Goal: Navigation & Orientation: Find specific page/section

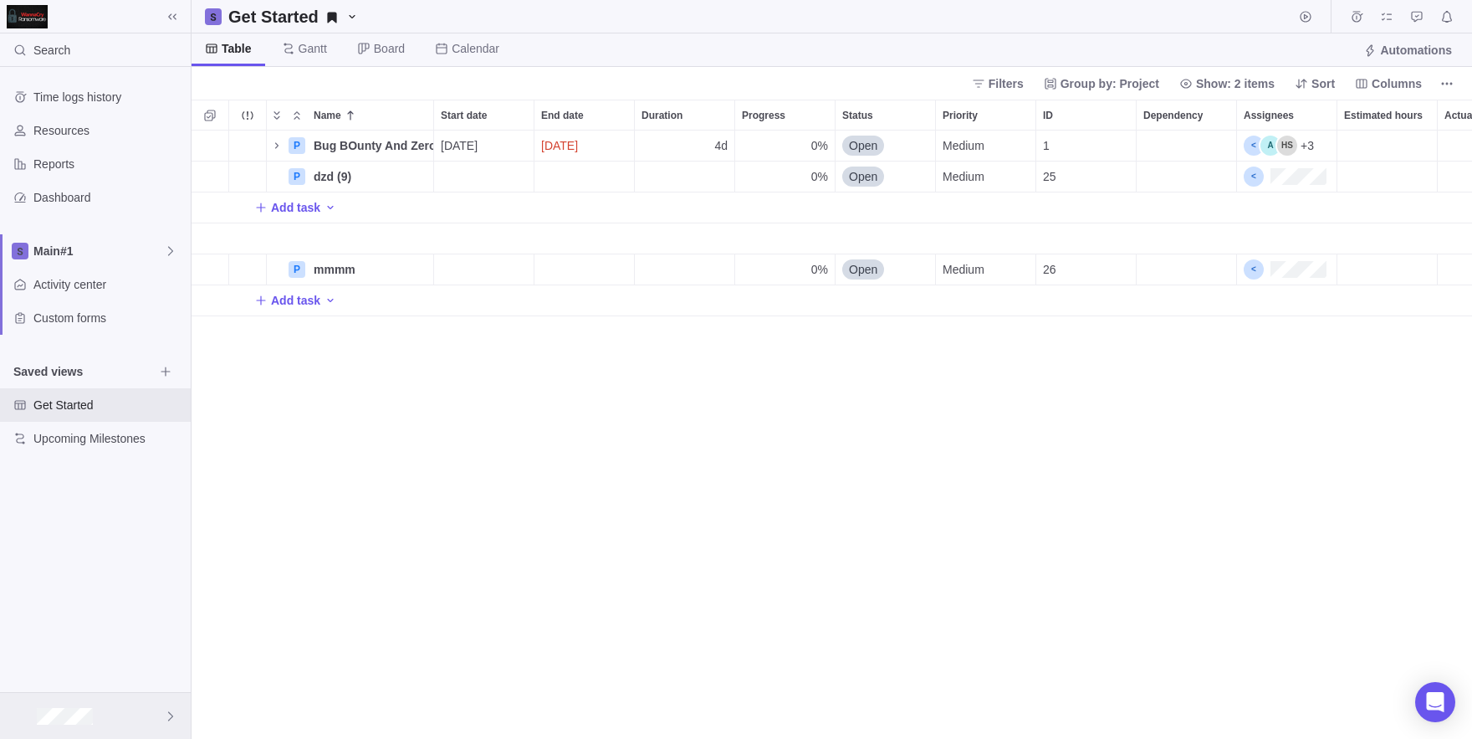
scroll to position [608, 1281]
click at [84, 702] on div at bounding box center [95, 716] width 191 height 46
click at [70, 460] on span "My settings" at bounding box center [95, 463] width 151 height 17
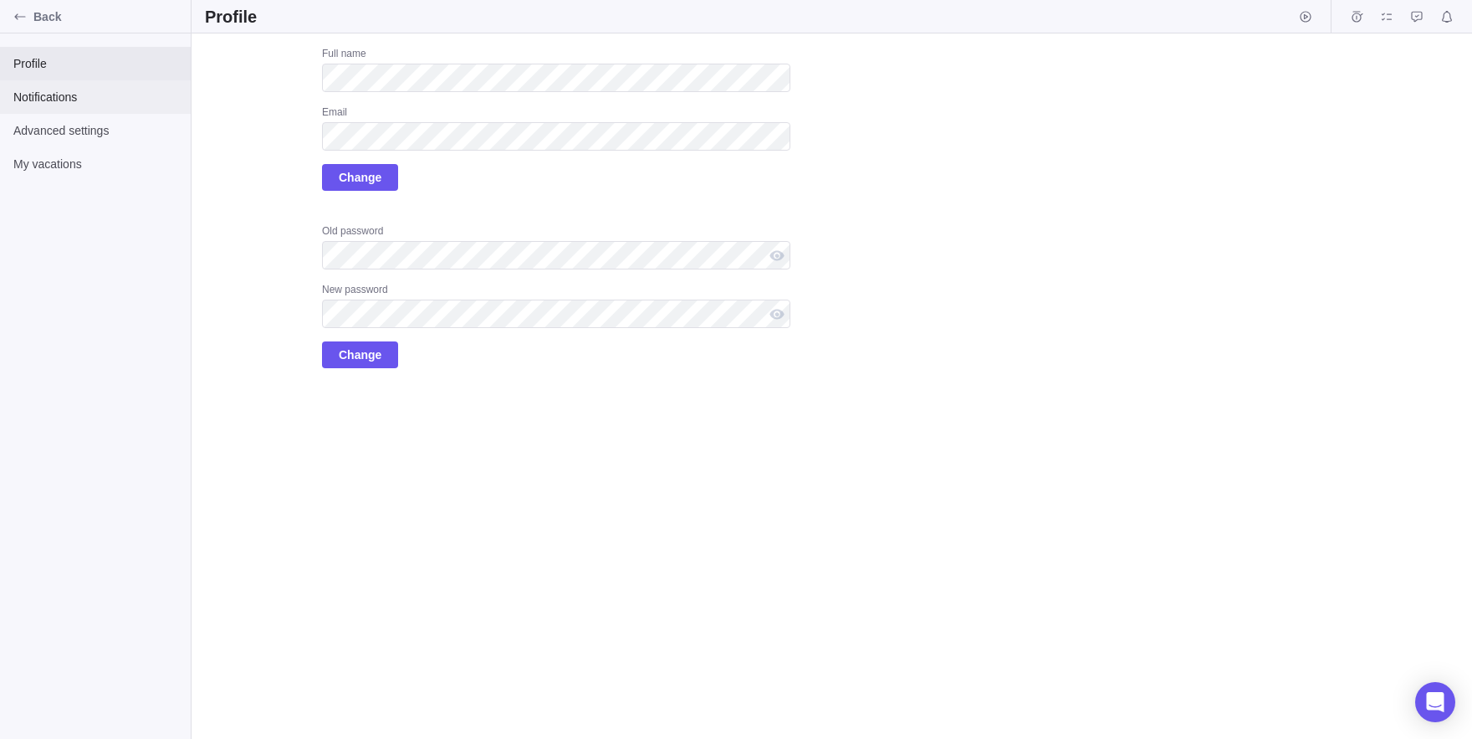
click at [70, 91] on span "Notifications" at bounding box center [95, 97] width 164 height 17
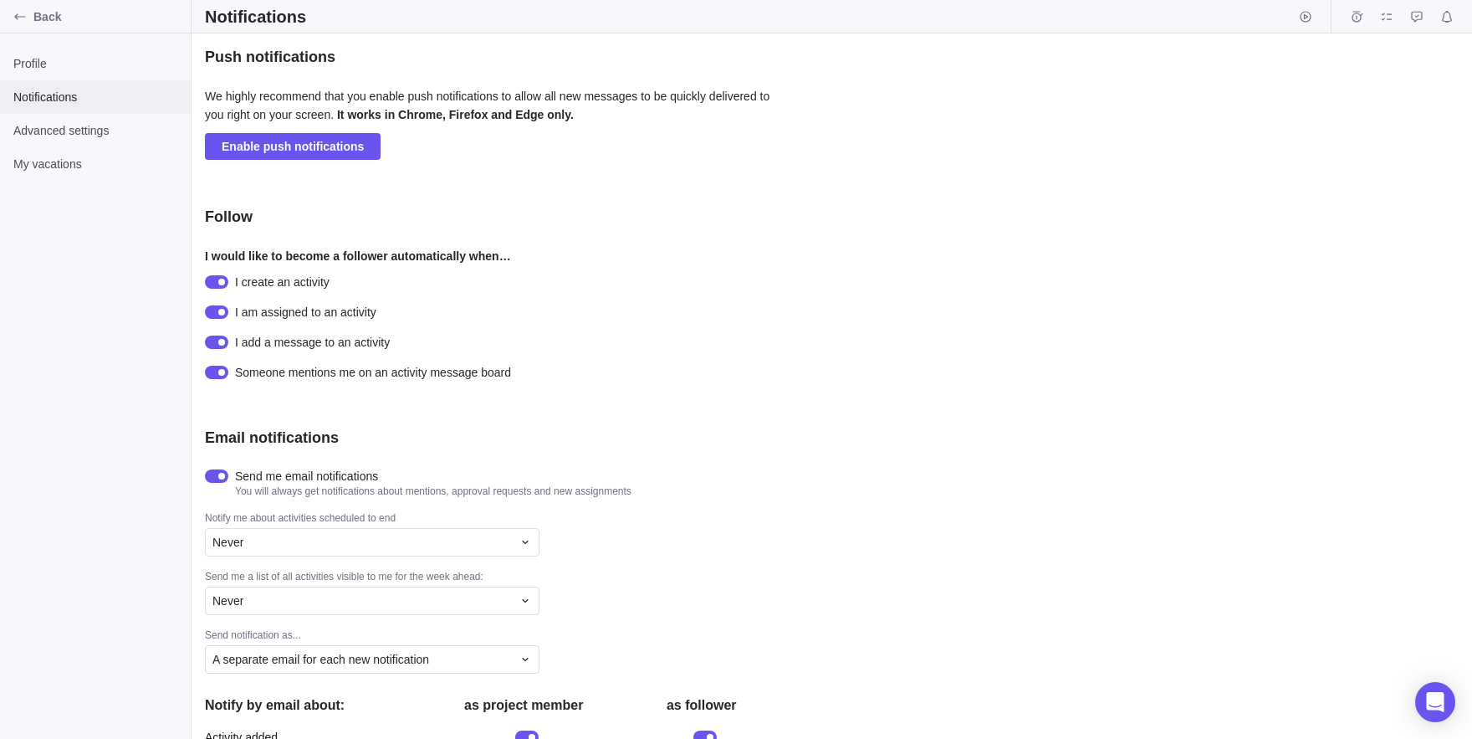
scroll to position [258, 0]
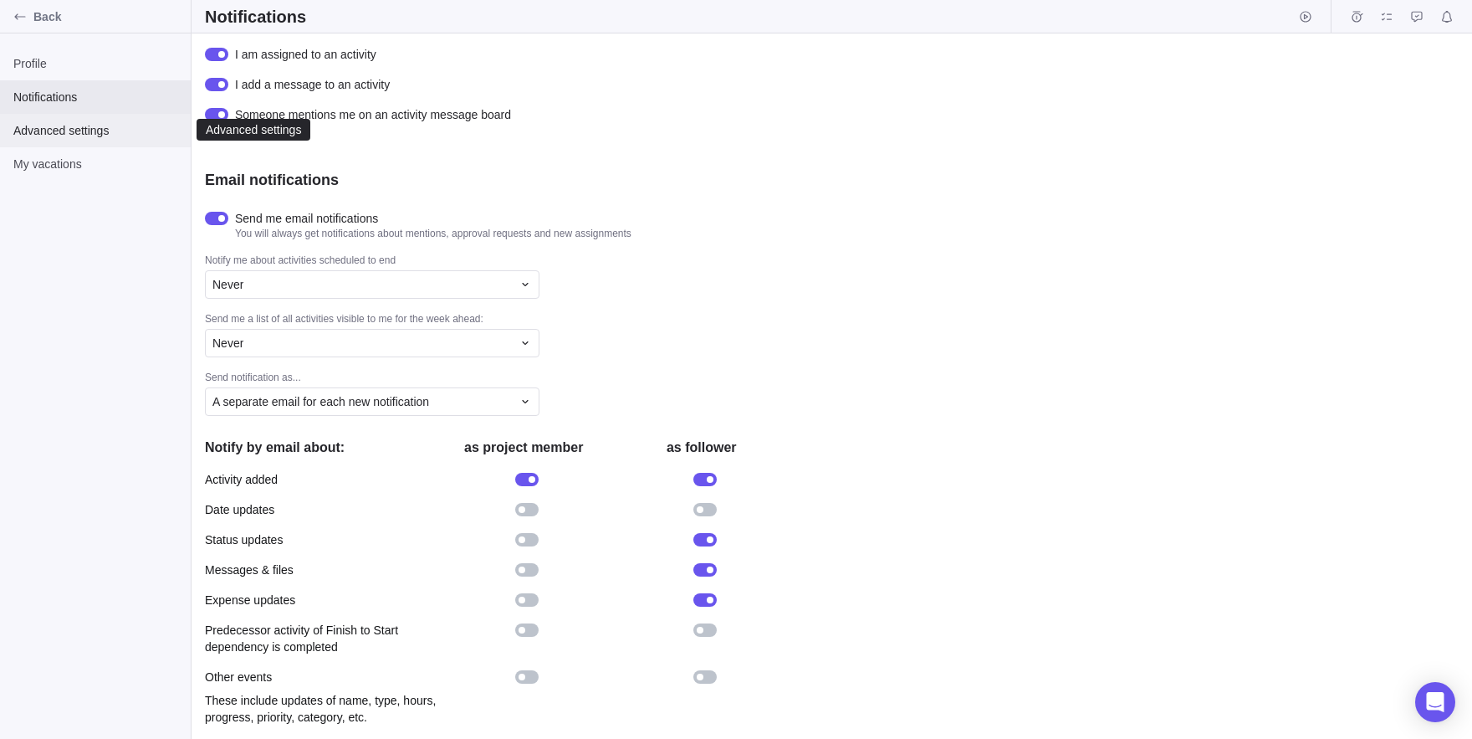
click at [88, 136] on span "Advanced settings" at bounding box center [95, 130] width 164 height 17
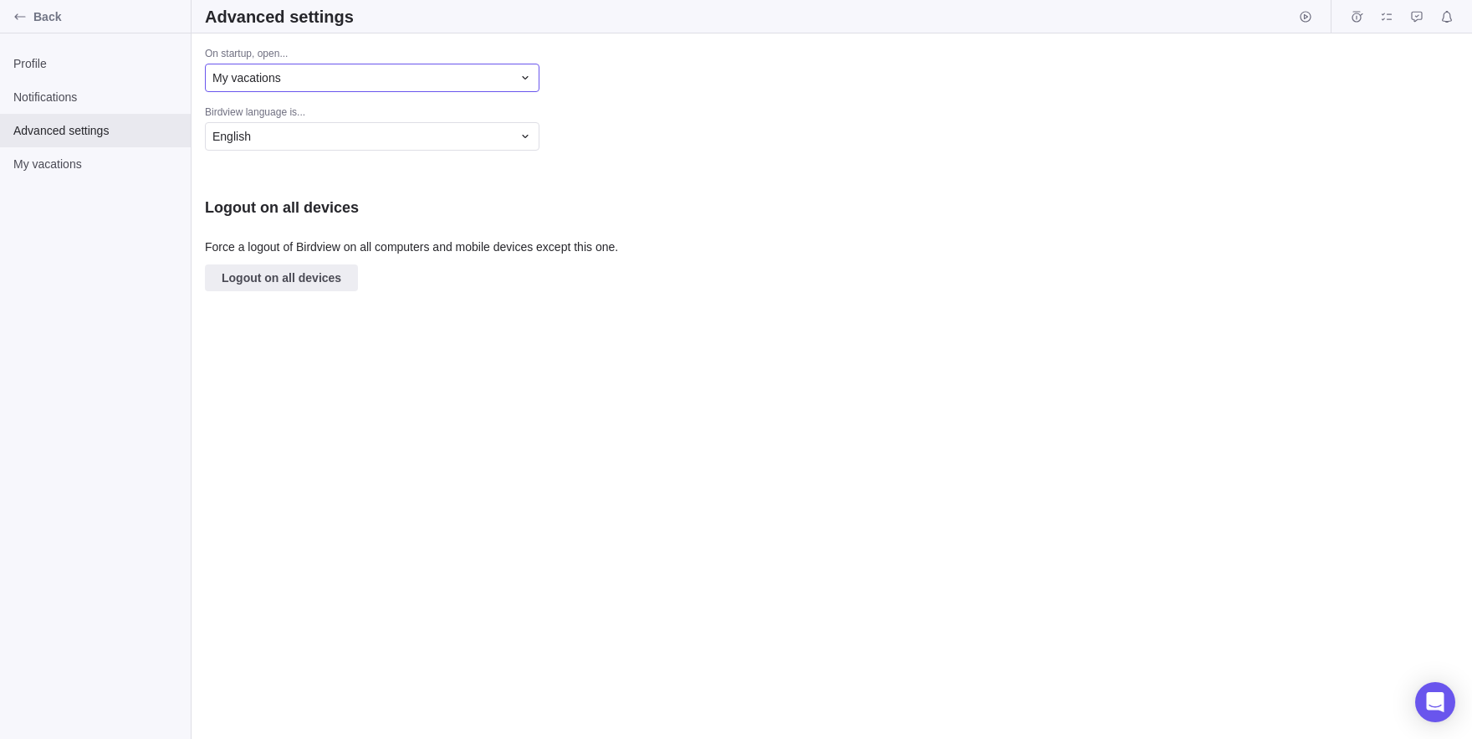
click at [265, 89] on div "My vacations" at bounding box center [372, 78] width 335 height 28
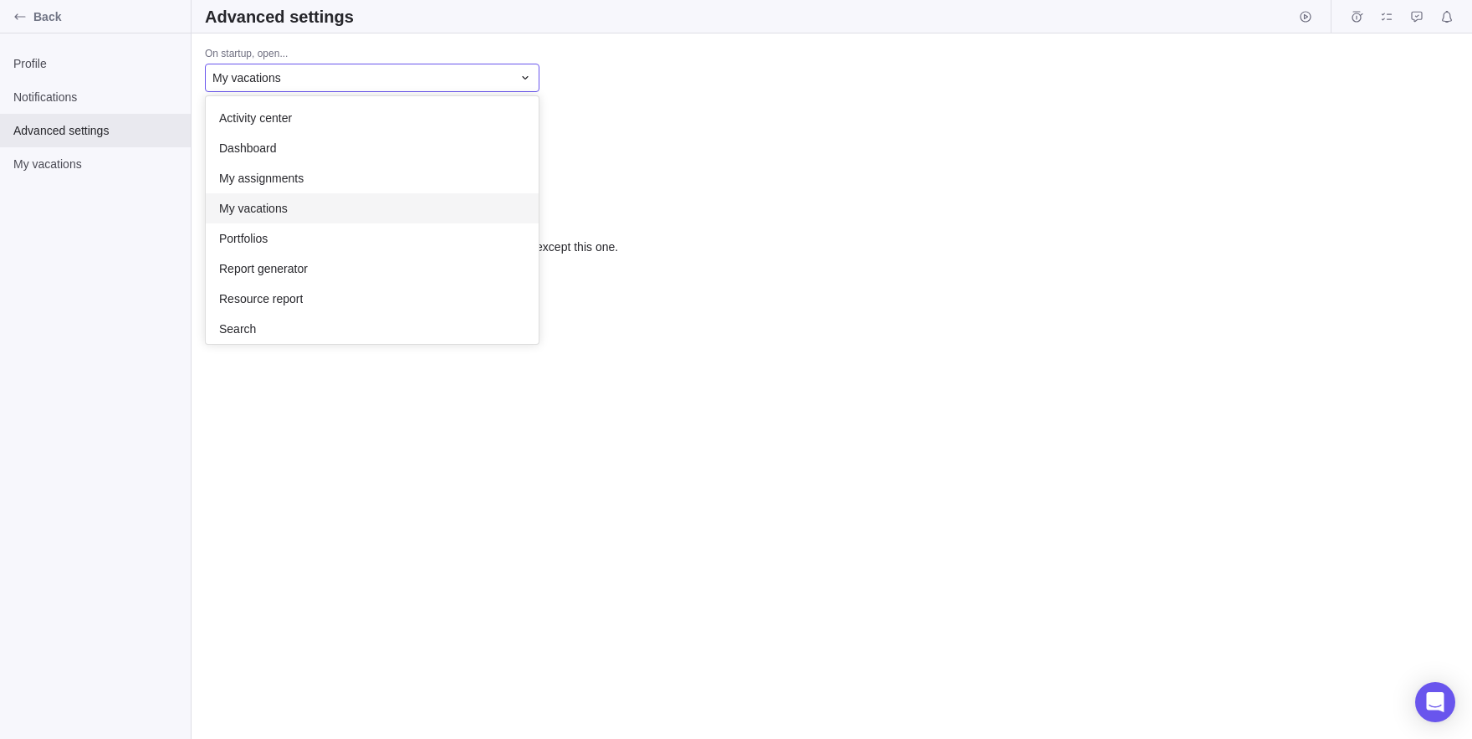
scroll to position [248, 333]
click at [265, 89] on div "My vacations" at bounding box center [372, 78] width 335 height 28
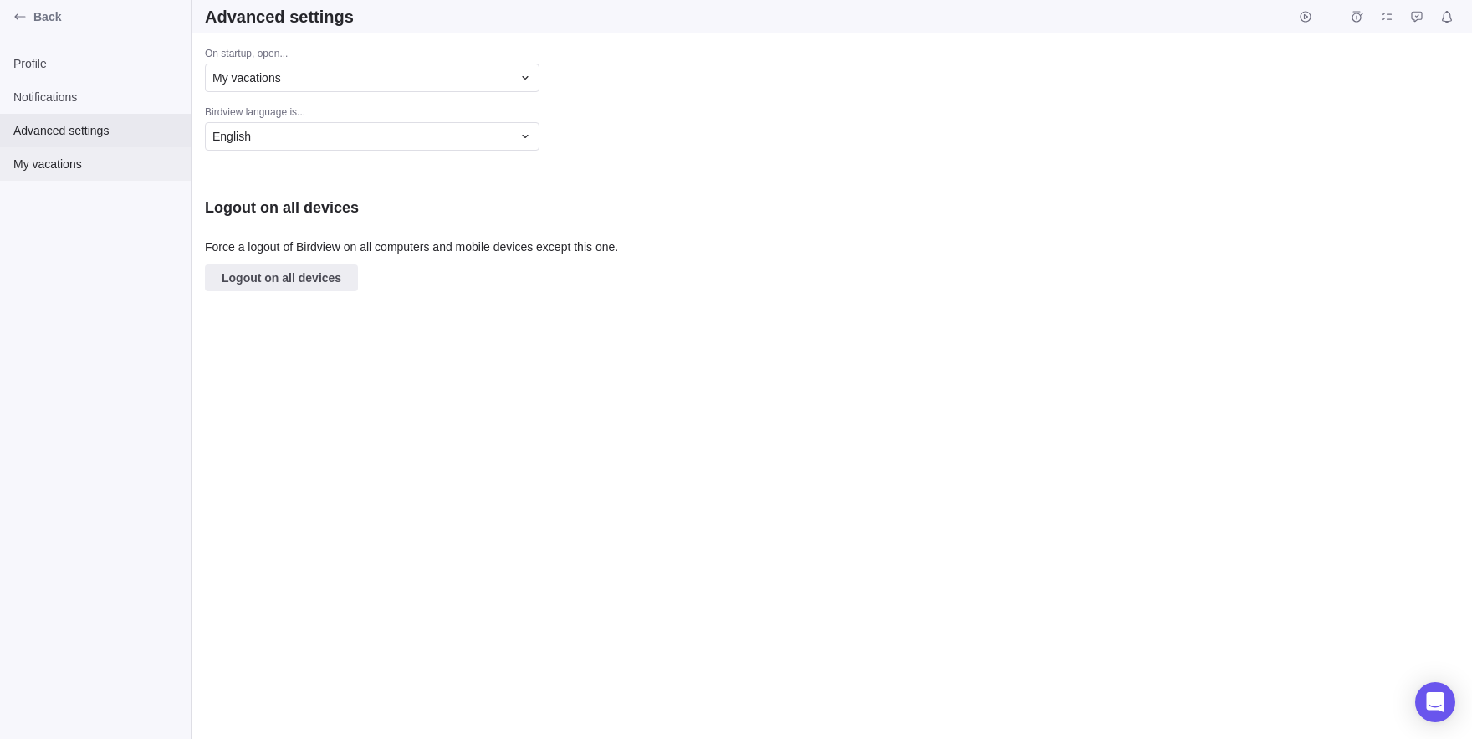
click at [54, 166] on span "My vacations" at bounding box center [95, 164] width 164 height 17
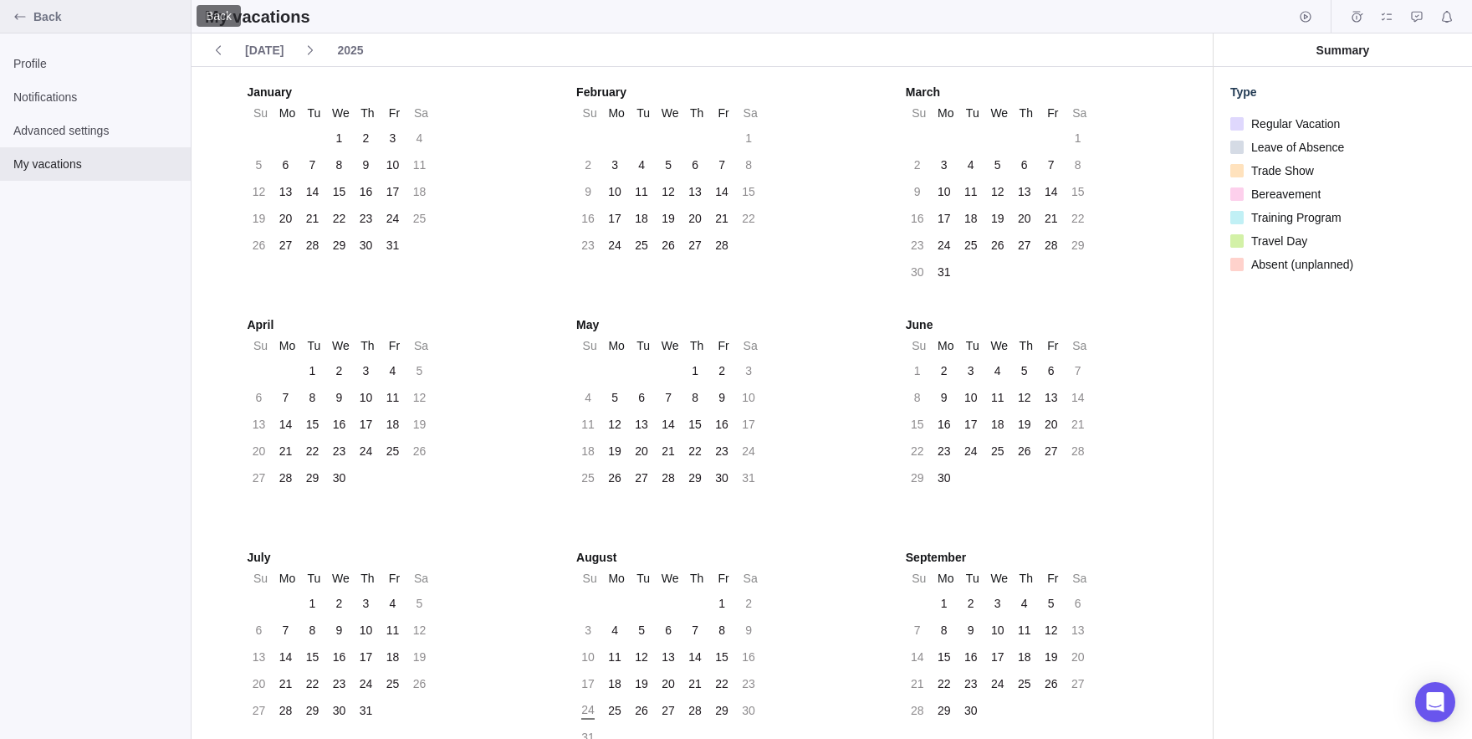
click at [34, 18] on span "Back" at bounding box center [108, 16] width 151 height 17
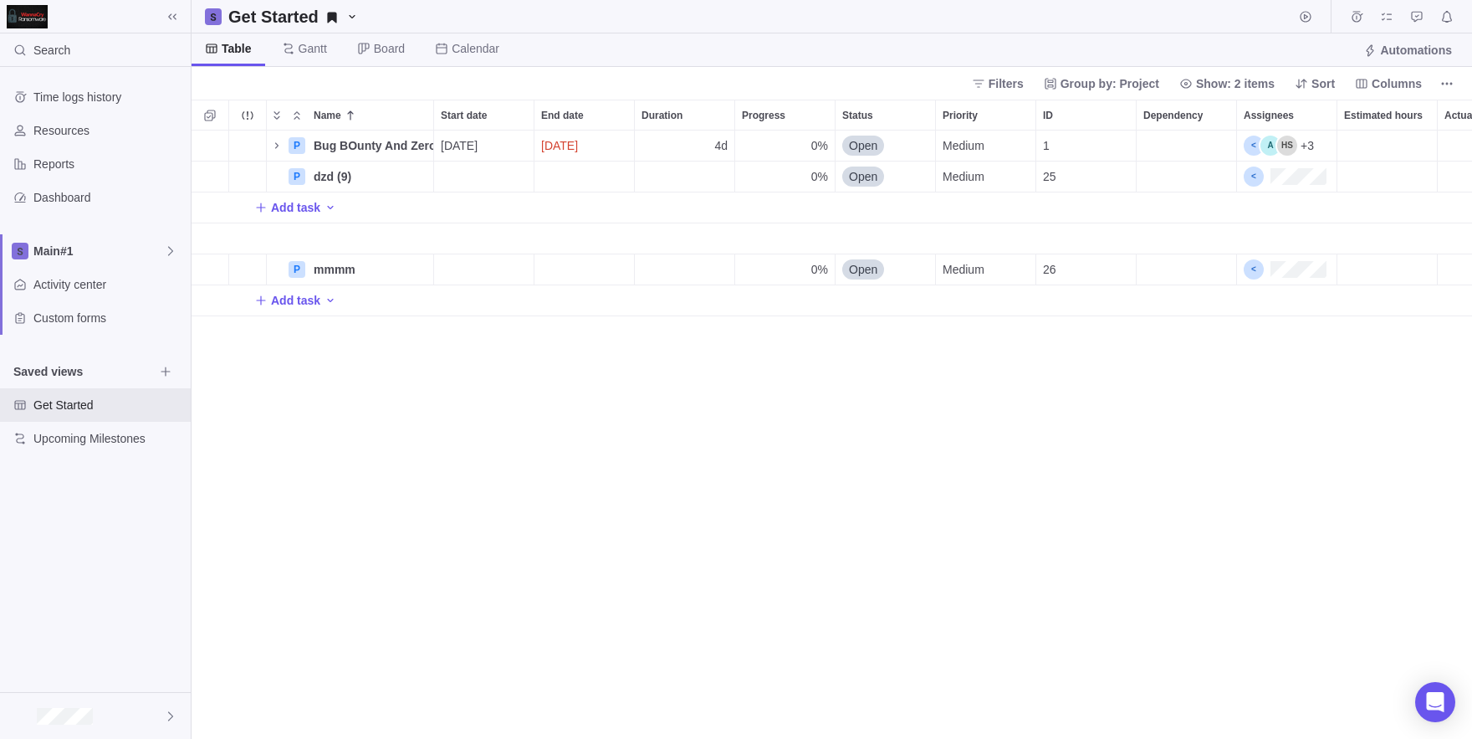
scroll to position [608, 1281]
click at [90, 704] on div at bounding box center [95, 716] width 191 height 46
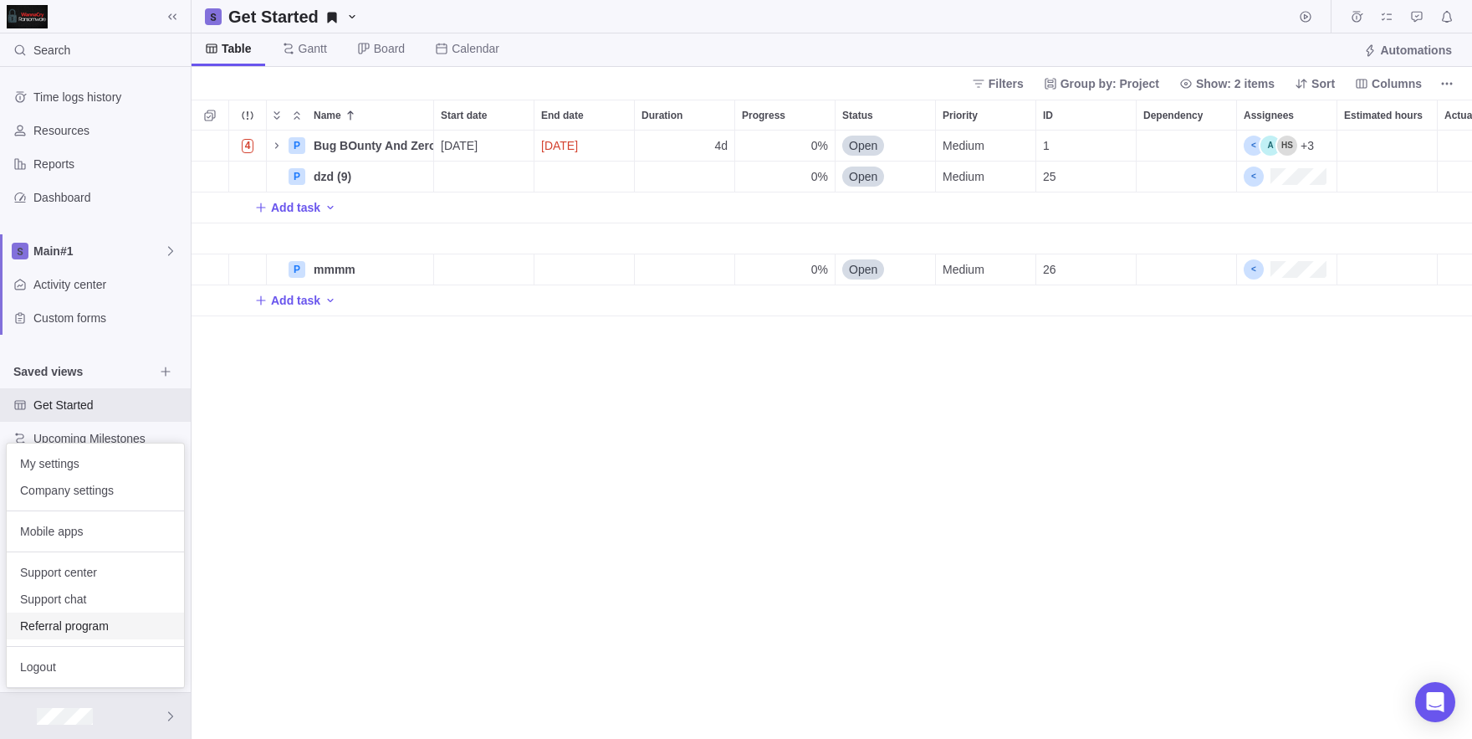
click at [53, 619] on span "Referral program" at bounding box center [95, 625] width 151 height 17
click at [110, 698] on div at bounding box center [95, 716] width 191 height 46
click at [45, 606] on span "Support chat" at bounding box center [95, 599] width 151 height 17
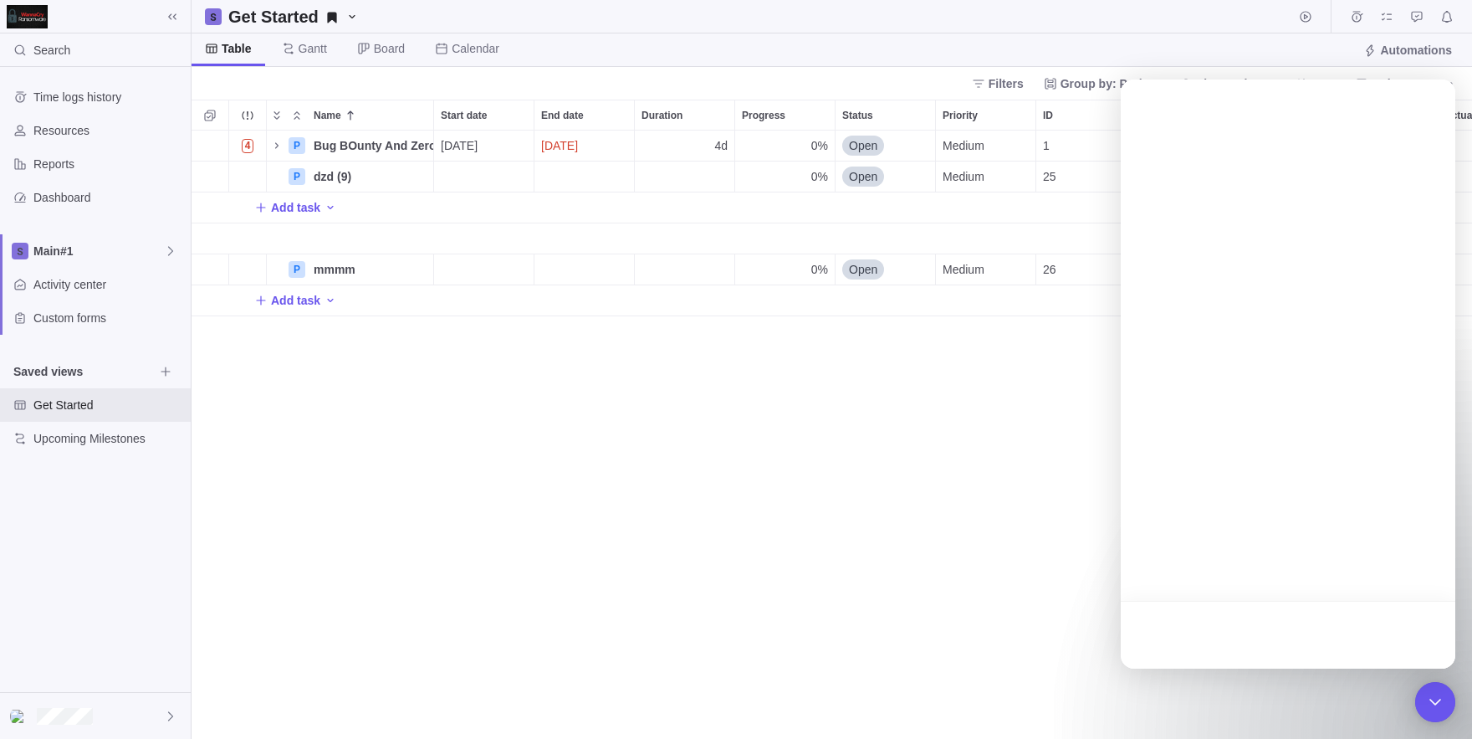
scroll to position [0, 0]
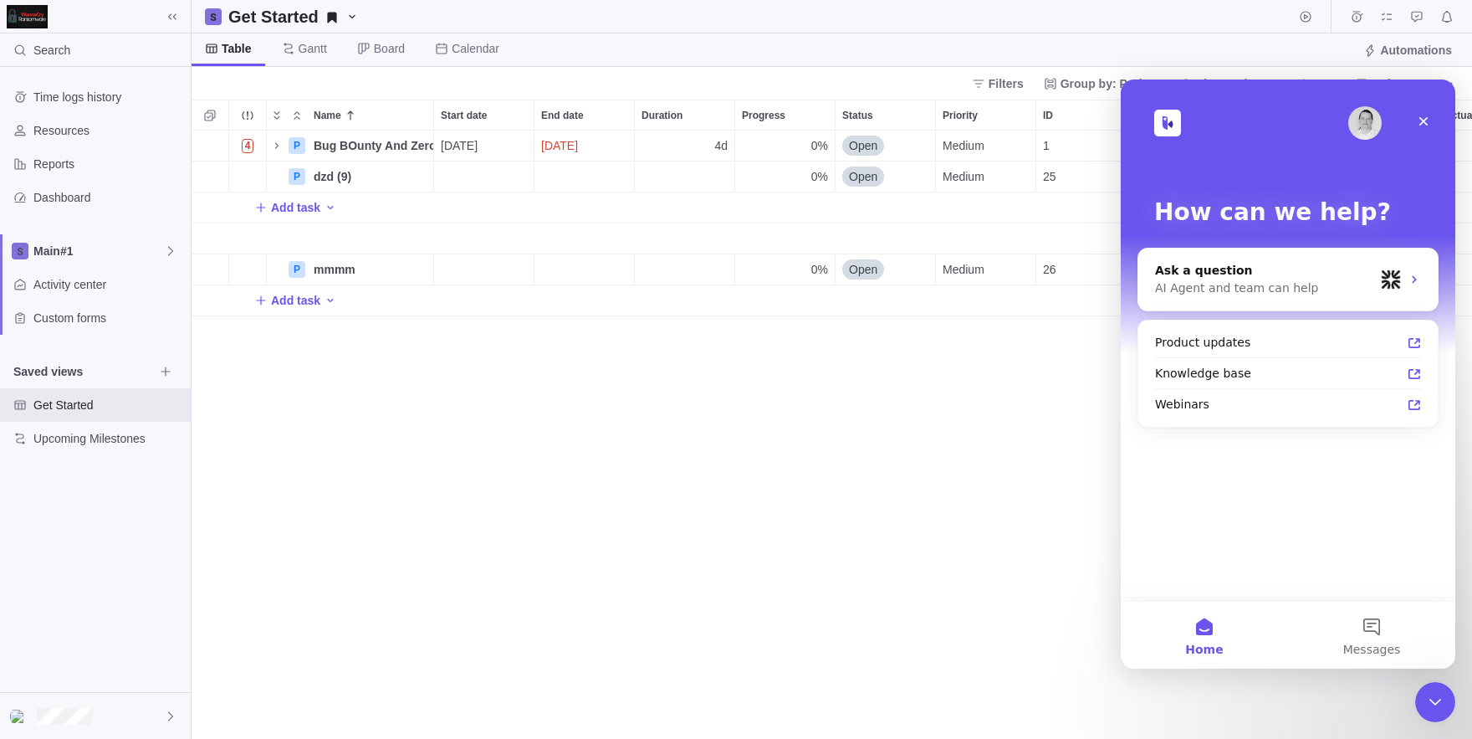
click at [926, 513] on div "4 P Bug BOunty And Zero Day Attacks Details [DATE] [DATE] 4d 0% Open Medium 1 +…" at bounding box center [832, 434] width 1281 height 608
click at [1443, 112] on div "How can we help? Ask a question AI Agent and team can help Product updates Know…" at bounding box center [1288, 339] width 335 height 521
click at [1430, 114] on div "Close" at bounding box center [1424, 121] width 30 height 30
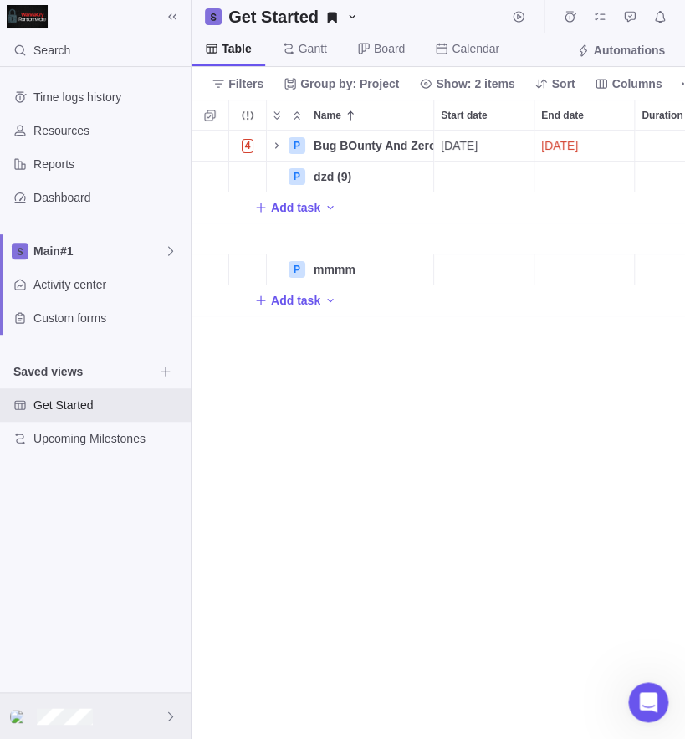
click at [100, 731] on div at bounding box center [95, 716] width 191 height 46
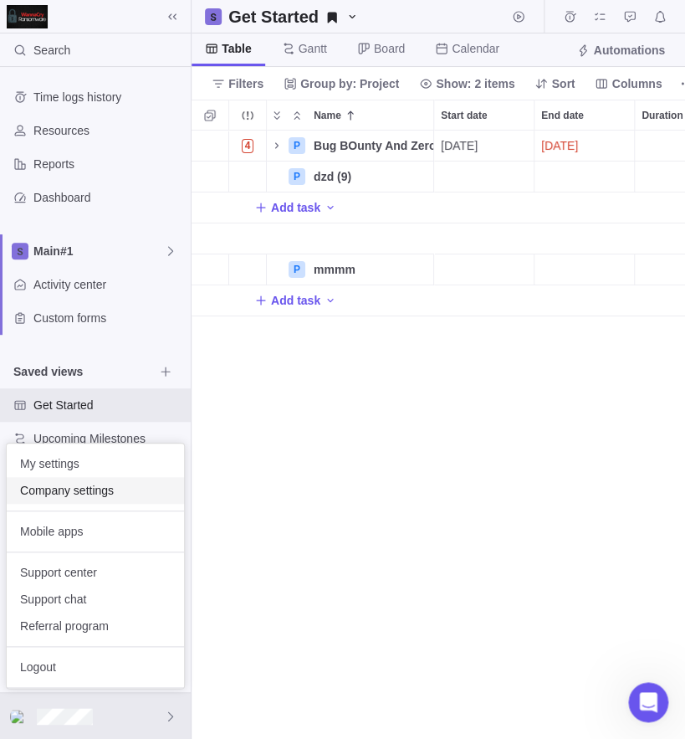
click at [75, 484] on span "Company settings" at bounding box center [95, 490] width 151 height 17
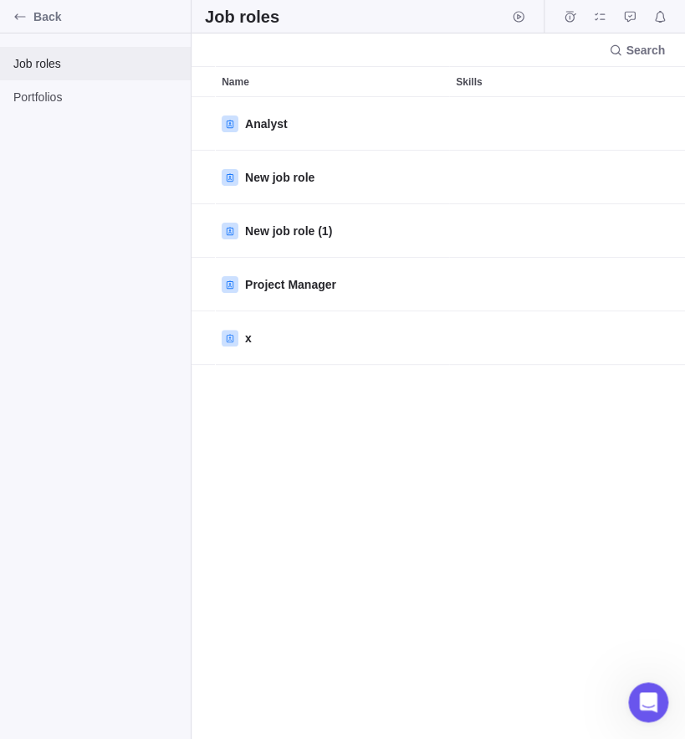
scroll to position [642, 493]
click at [43, 86] on div "Portfolios" at bounding box center [95, 96] width 191 height 33
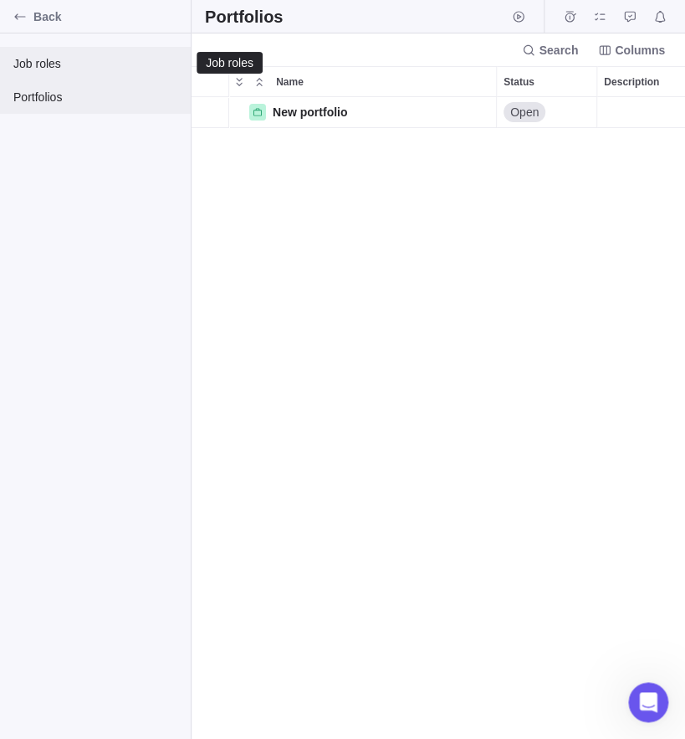
scroll to position [642, 493]
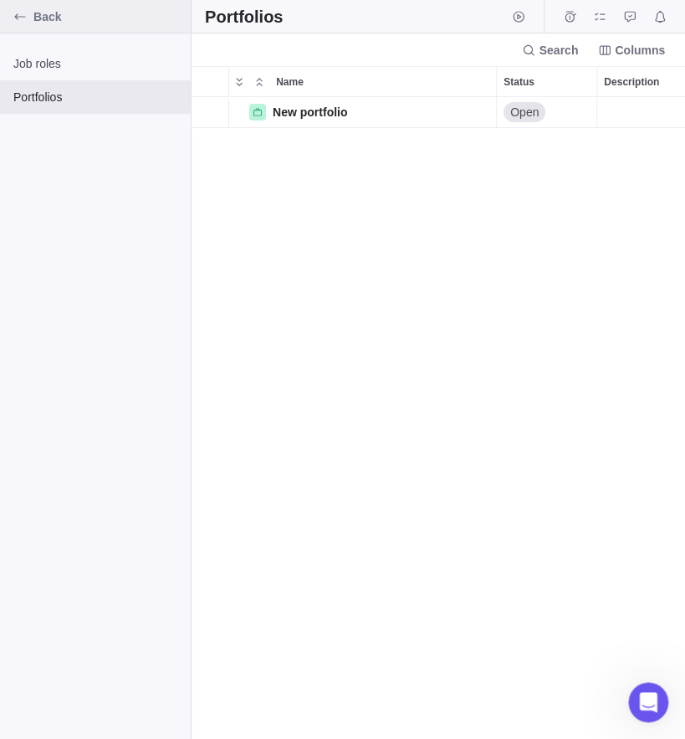
click at [9, 17] on div "Back" at bounding box center [20, 16] width 27 height 27
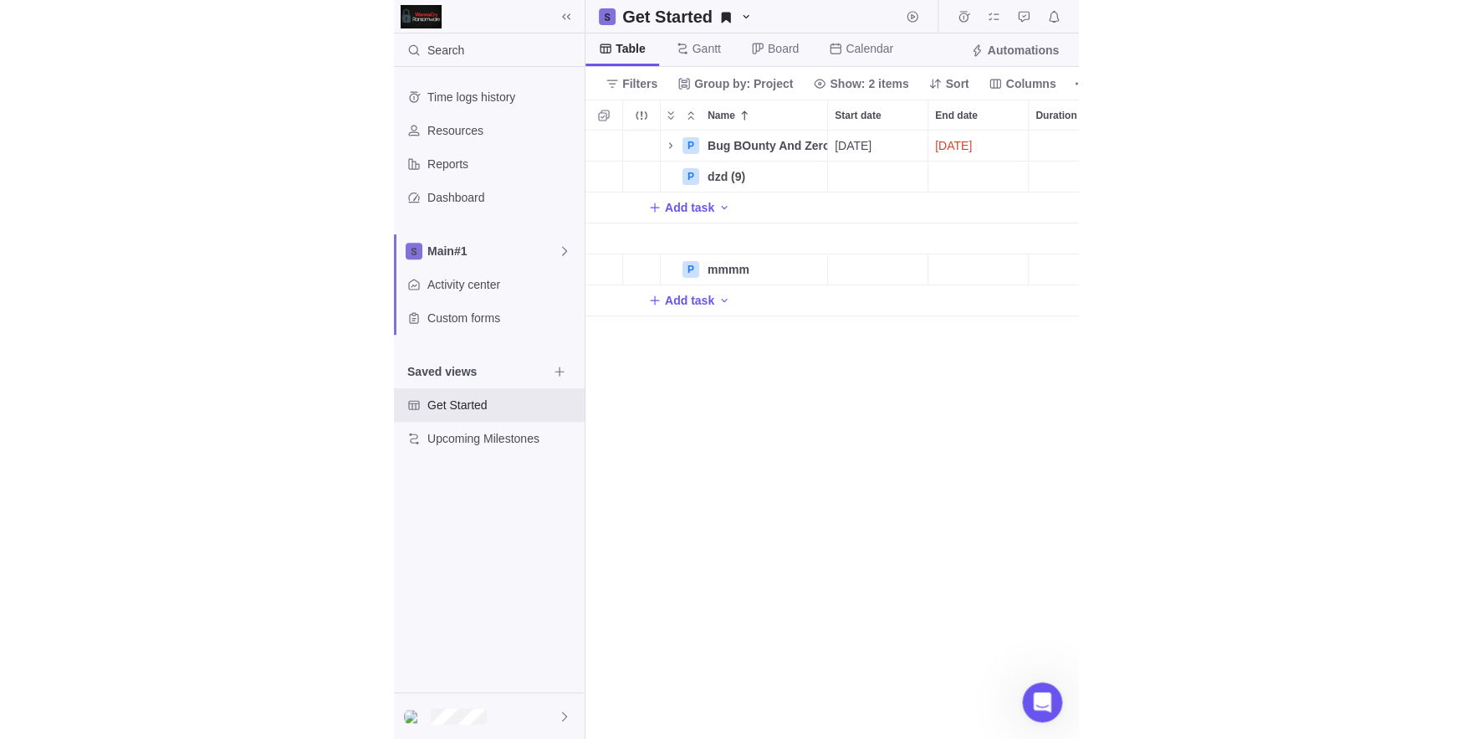
scroll to position [608, 493]
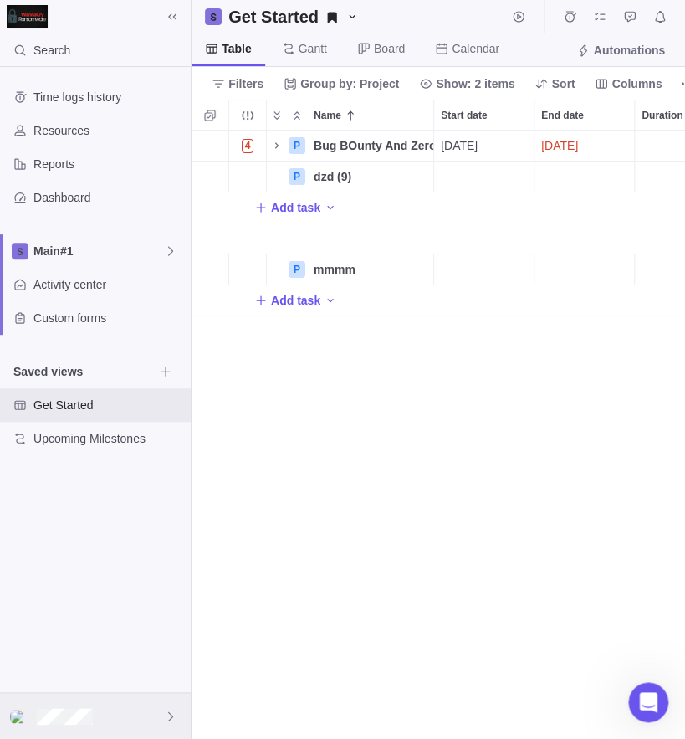
click at [168, 704] on div at bounding box center [95, 716] width 191 height 46
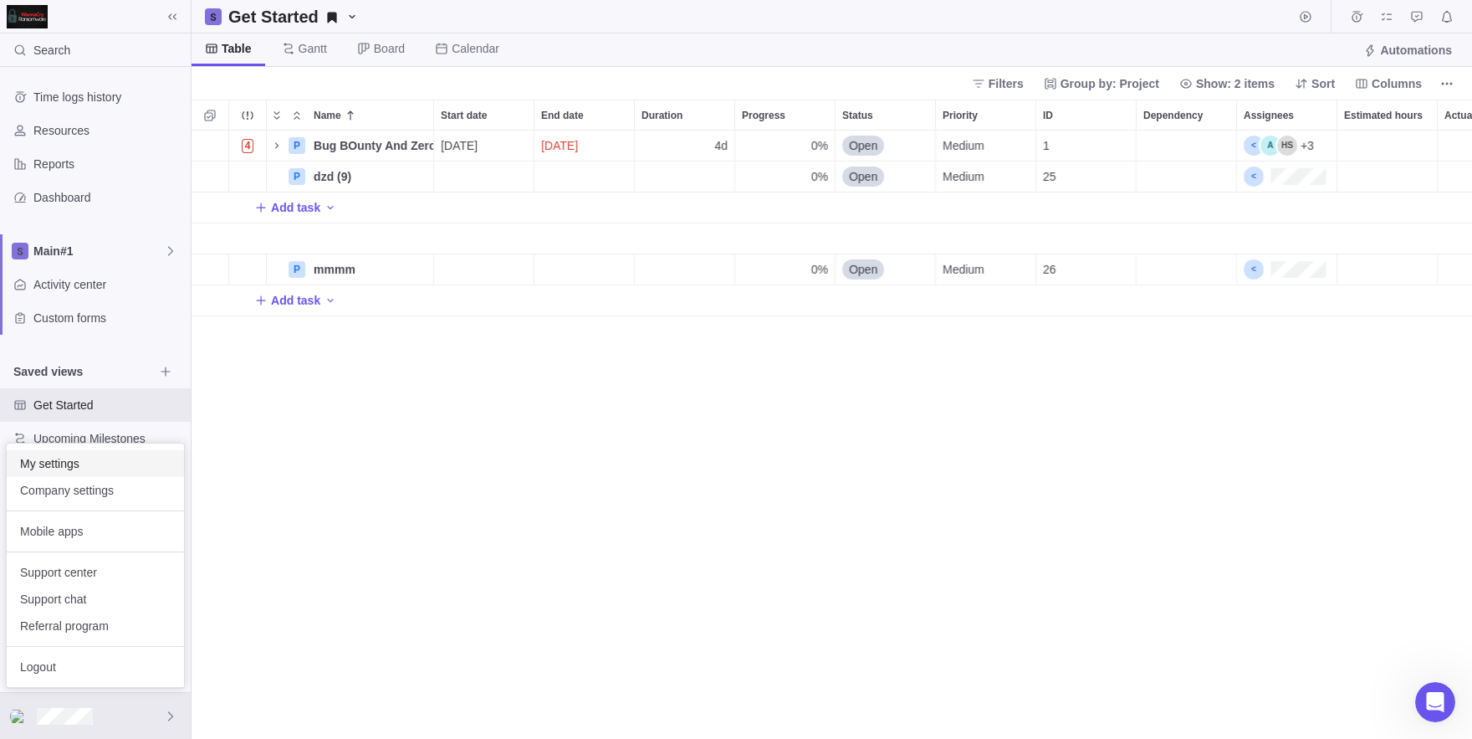
scroll to position [608, 1281]
